Goal: Feedback & Contribution: Submit feedback/report problem

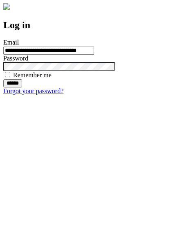
type input "**********"
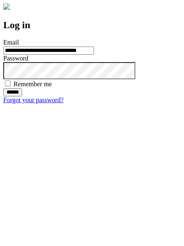
click at [22, 96] on input "******" at bounding box center [12, 92] width 19 height 8
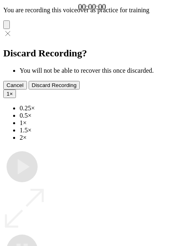
type input "**********"
